Goal: Obtain resource: Download file/media

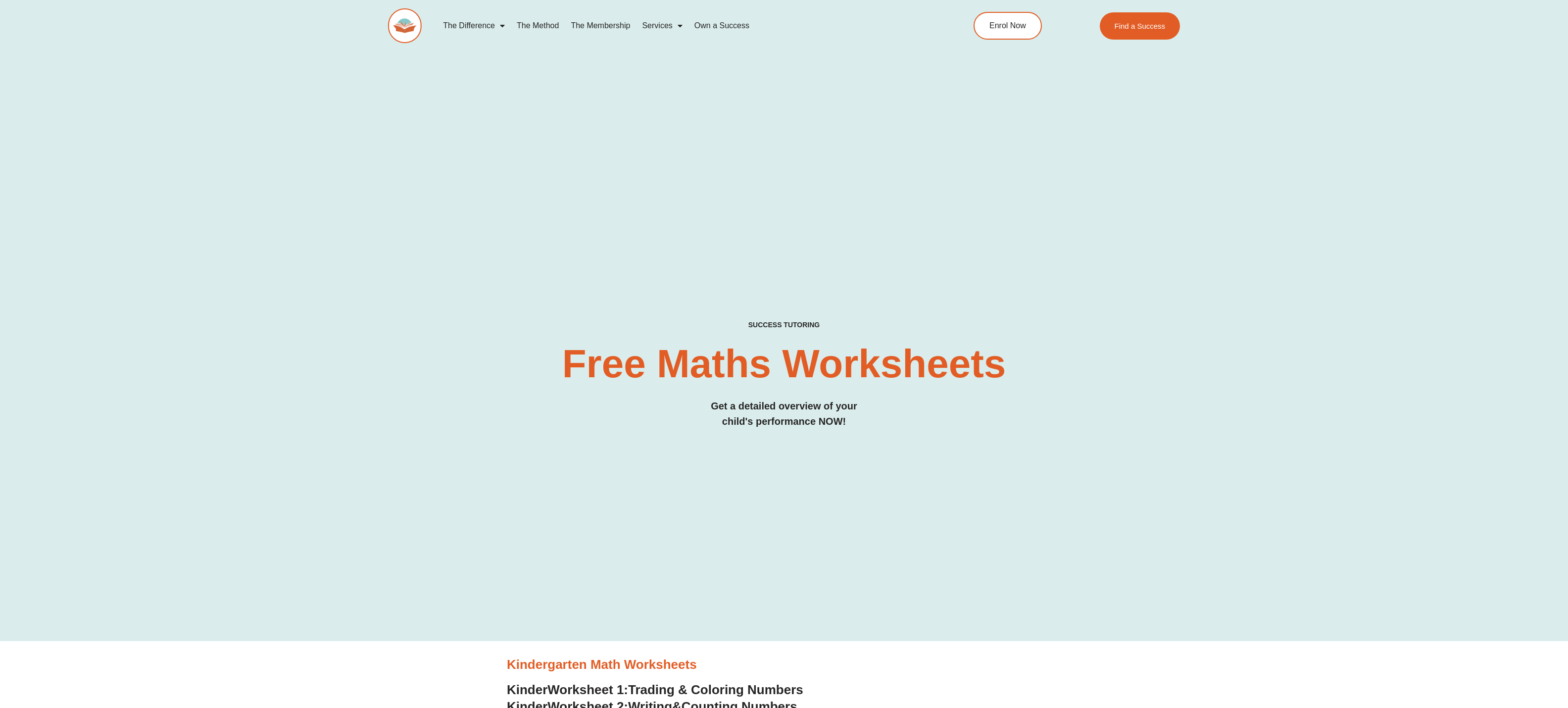
drag, startPoint x: 1177, startPoint y: 305, endPoint x: 1074, endPoint y: 9, distance: 313.4
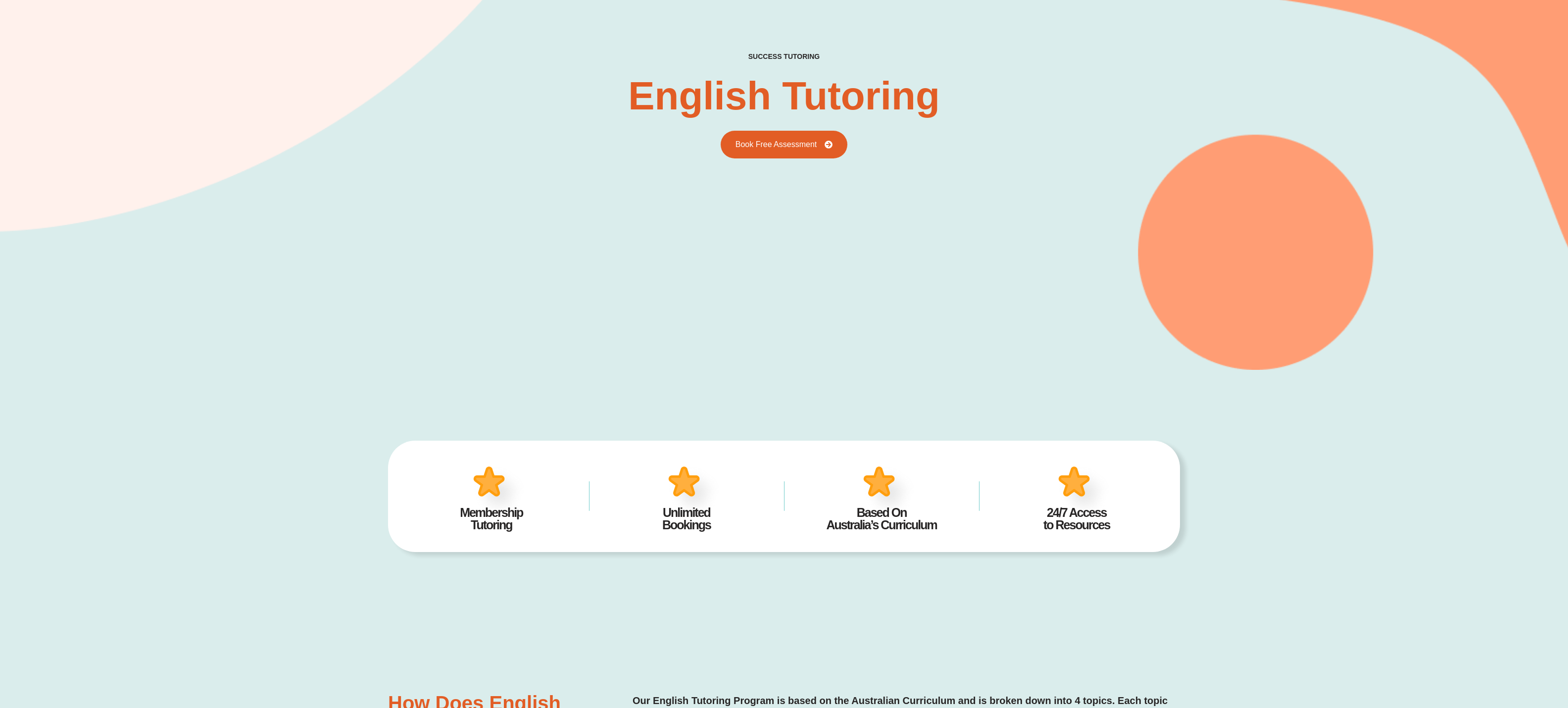
type input "*"
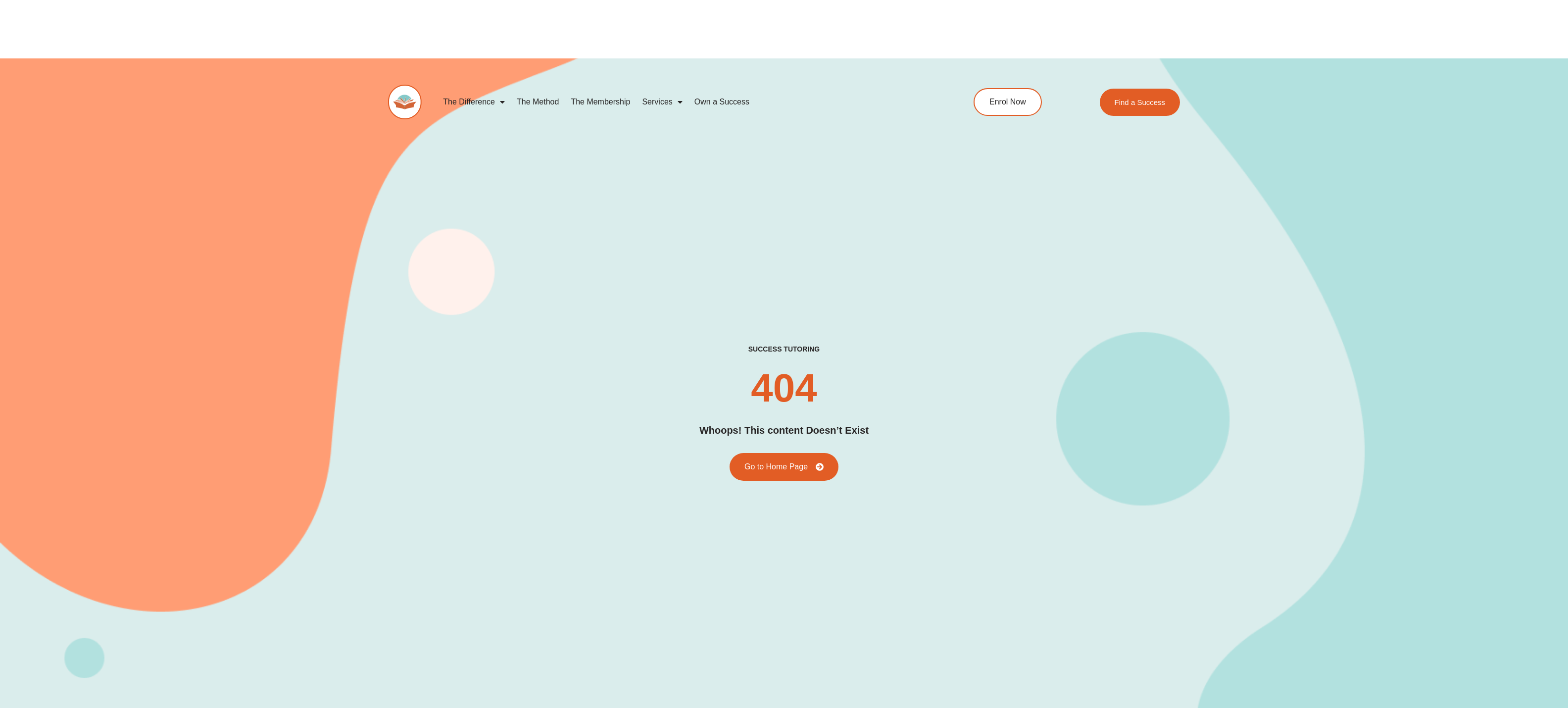
click at [665, 91] on link "Services" at bounding box center [662, 102] width 52 height 23
click at [677, 113] on link "English Tutoring" at bounding box center [691, 124] width 111 height 23
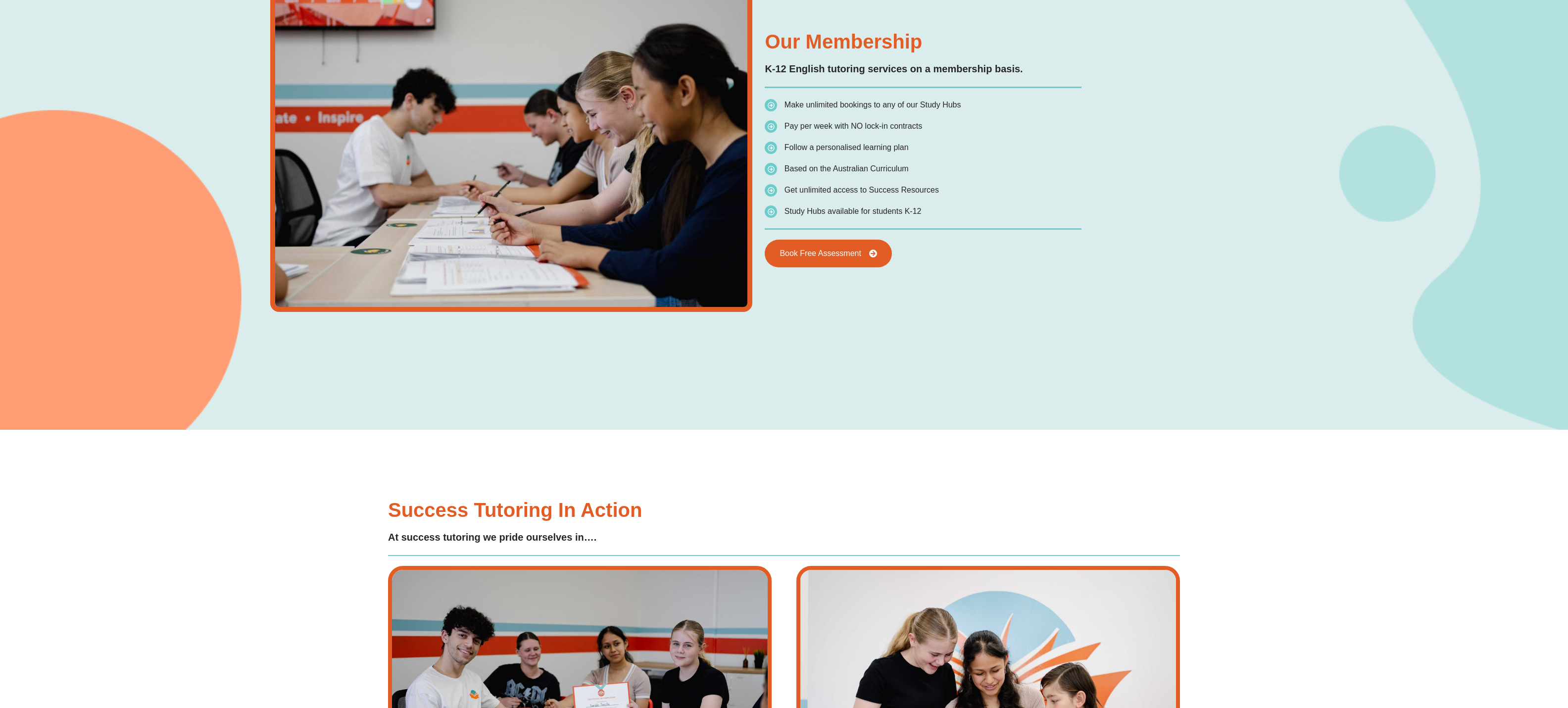
type input "*"
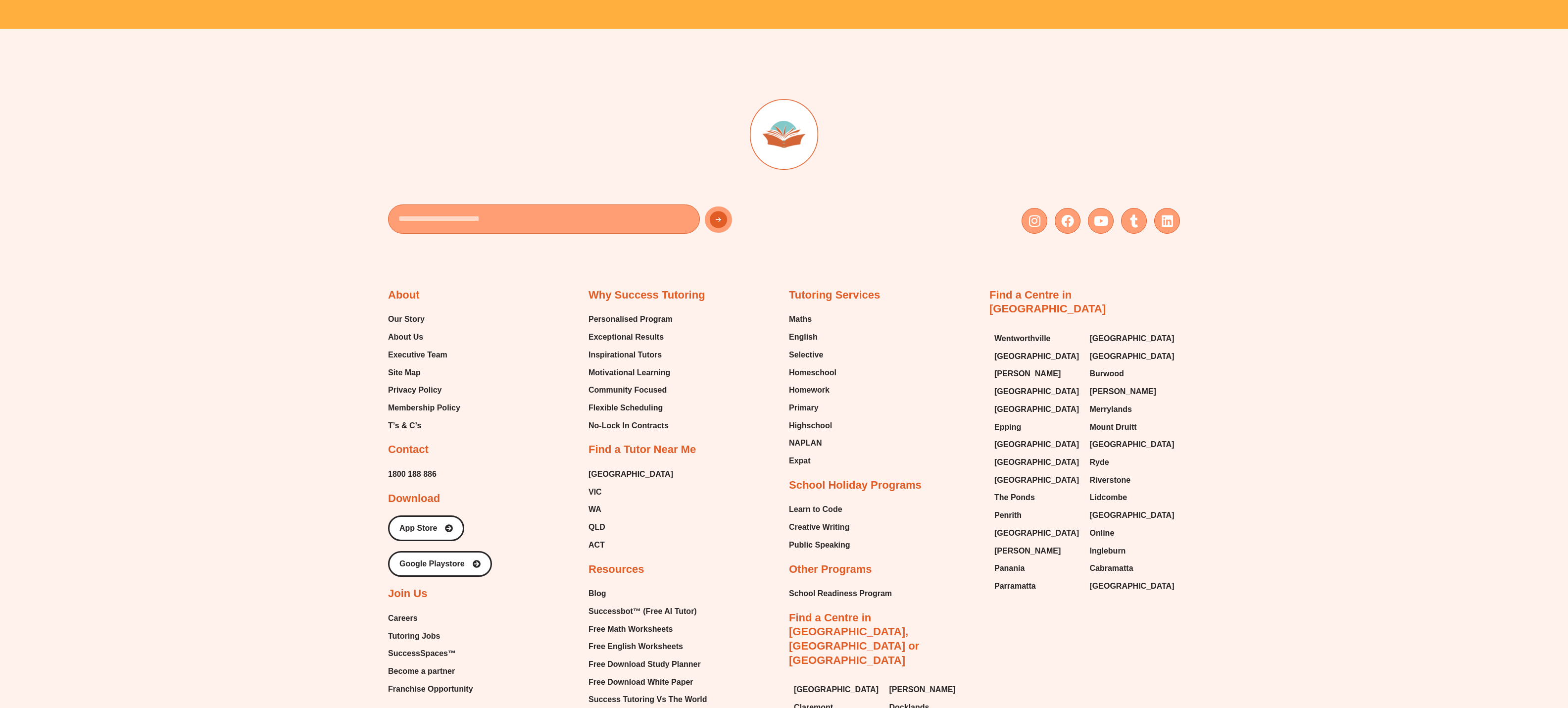
scroll to position [4795, 0]
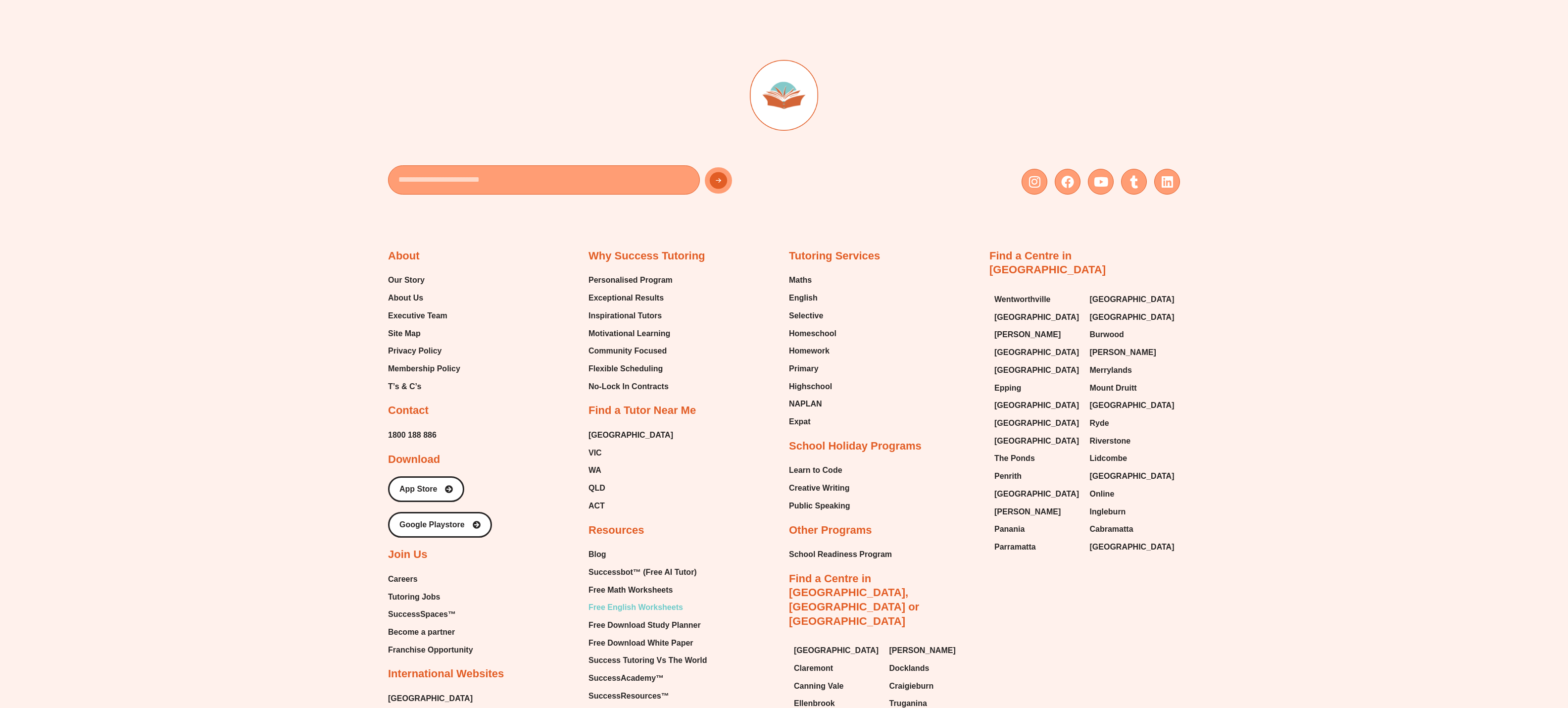
click at [630, 600] on span "Free English Worksheets" at bounding box center [635, 608] width 94 height 15
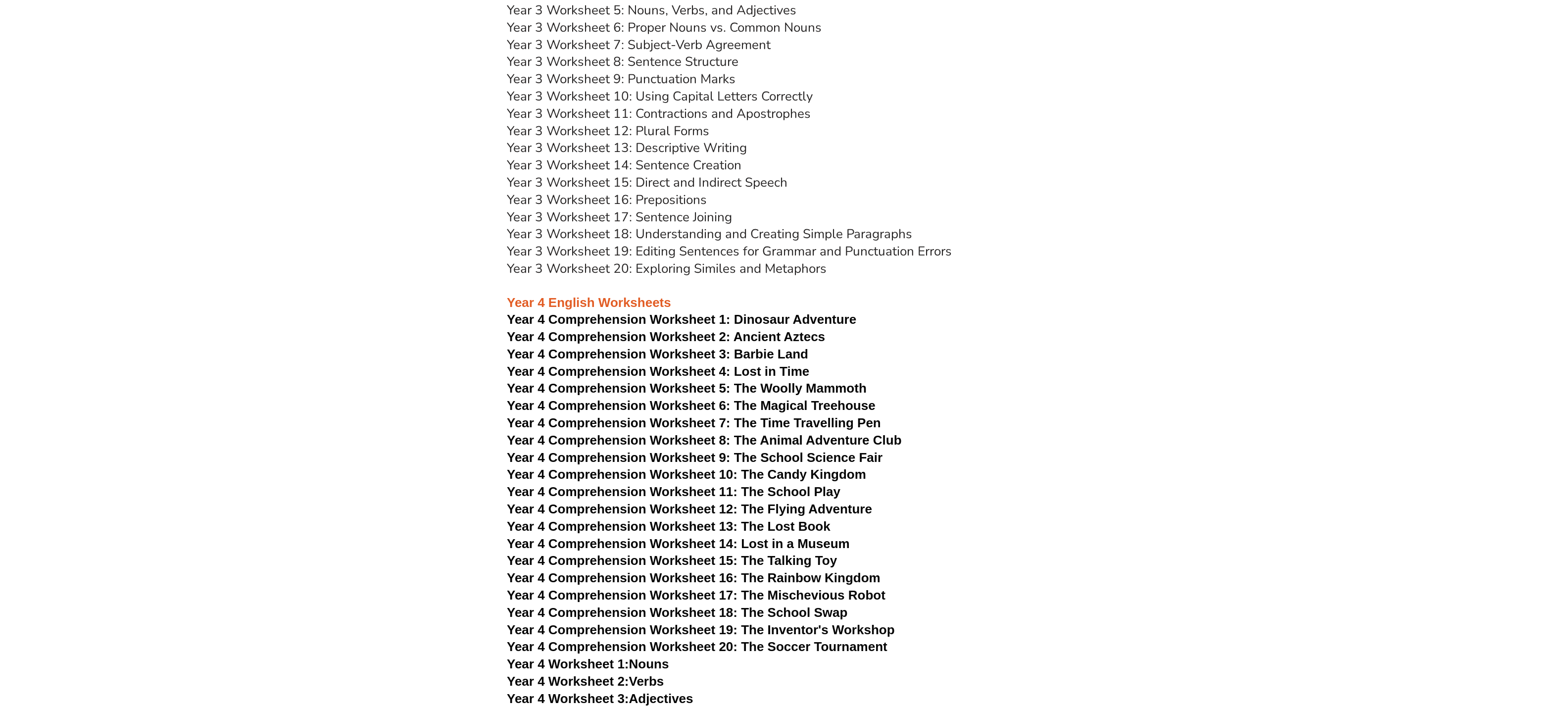
scroll to position [3614, 0]
